Goal: Find specific page/section: Find specific page/section

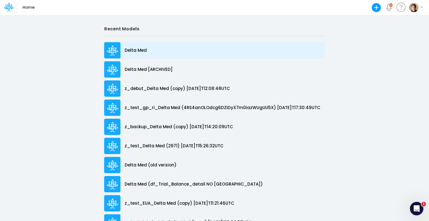
click at [145, 53] on div "Delta Med" at bounding box center [214, 50] width 221 height 16
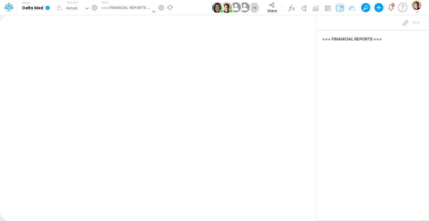
click at [46, 10] on icon at bounding box center [47, 7] width 5 height 5
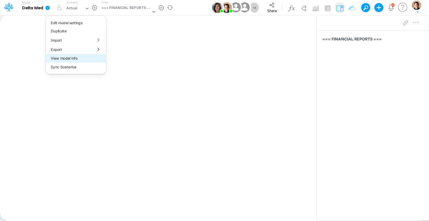
click at [78, 58] on button "View model info" at bounding box center [76, 58] width 60 height 9
